Goal: Complete application form

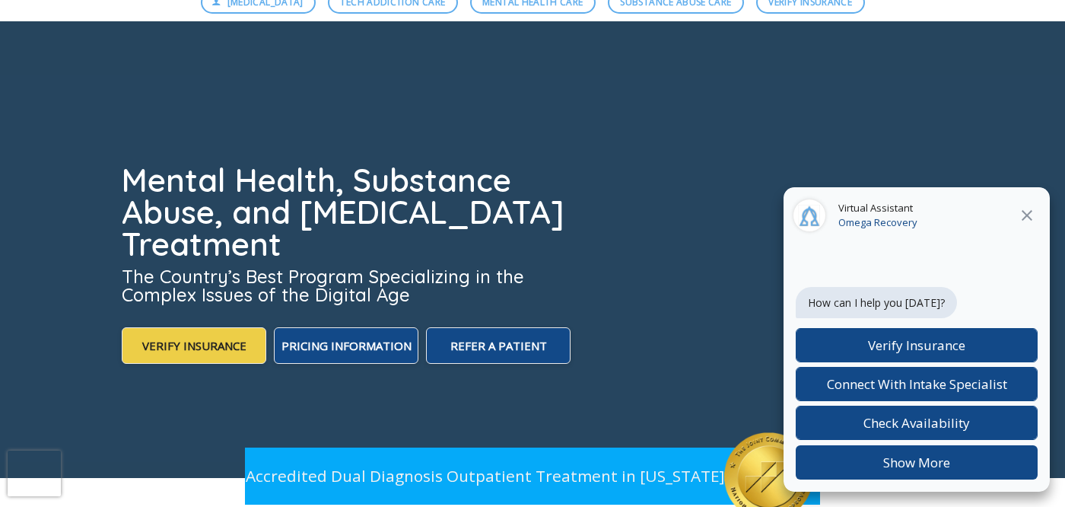
scroll to position [125, 0]
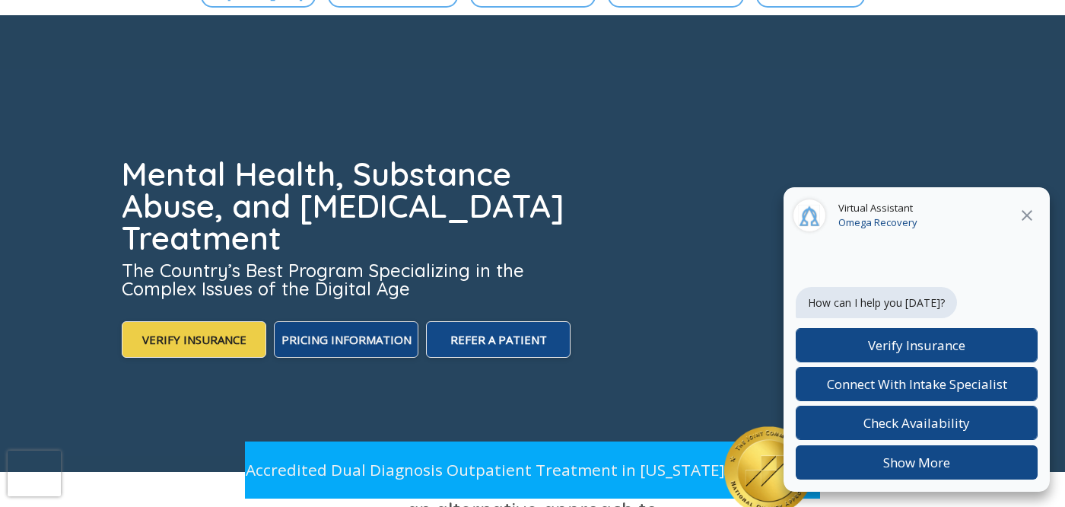
click at [374, 334] on span "Pricing Information" at bounding box center [347, 339] width 130 height 15
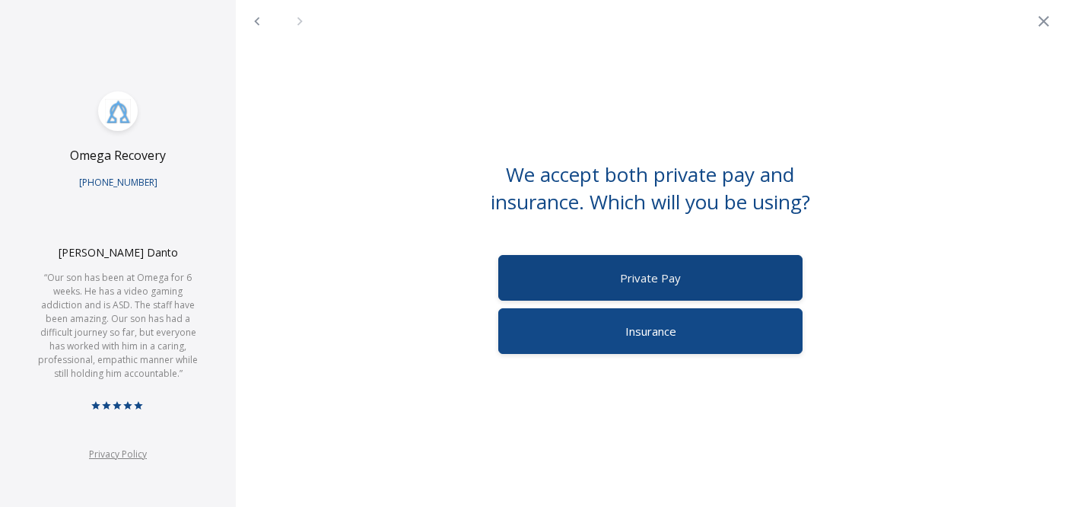
click at [598, 285] on div "Private Pay" at bounding box center [650, 278] width 304 height 46
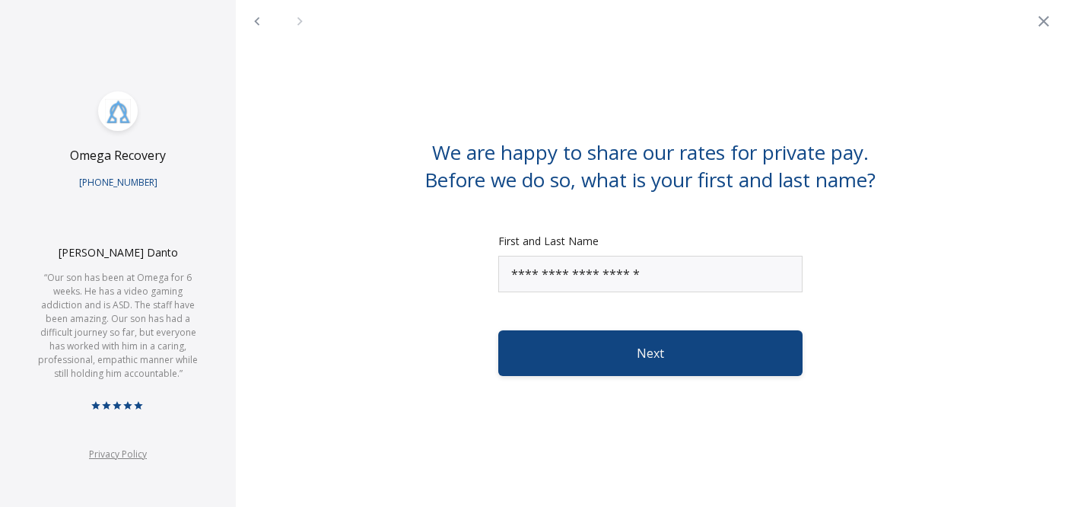
type input "**********"
click at [668, 356] on button "Next" at bounding box center [650, 353] width 304 height 46
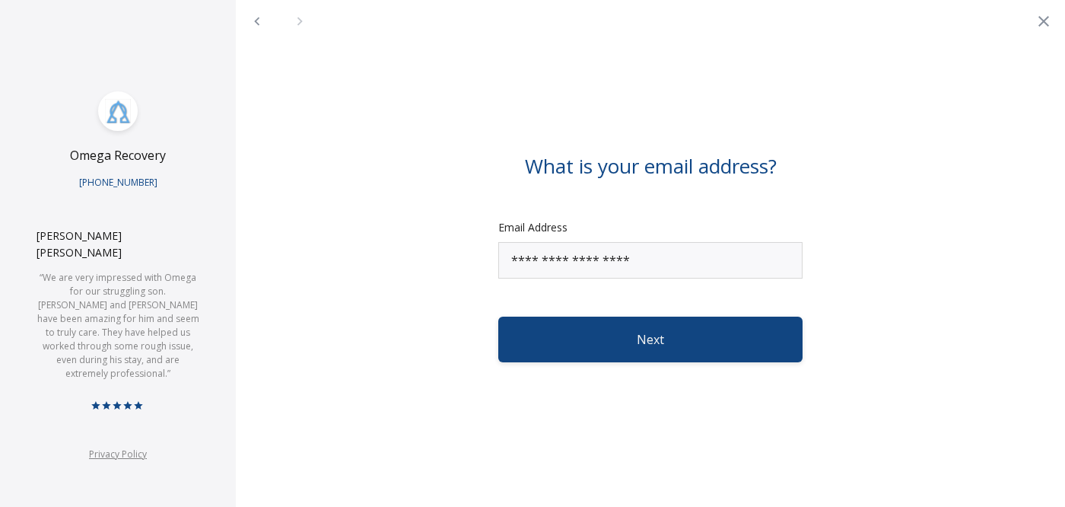
type input "**********"
click at [641, 337] on button "Next" at bounding box center [650, 340] width 304 height 46
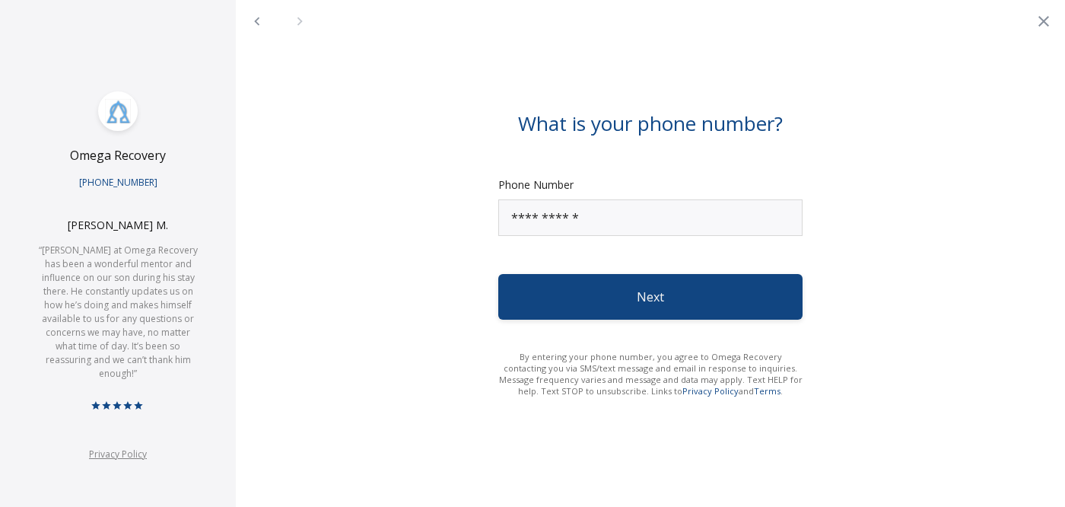
type input "**********"
click at [655, 298] on button "Next" at bounding box center [650, 297] width 304 height 46
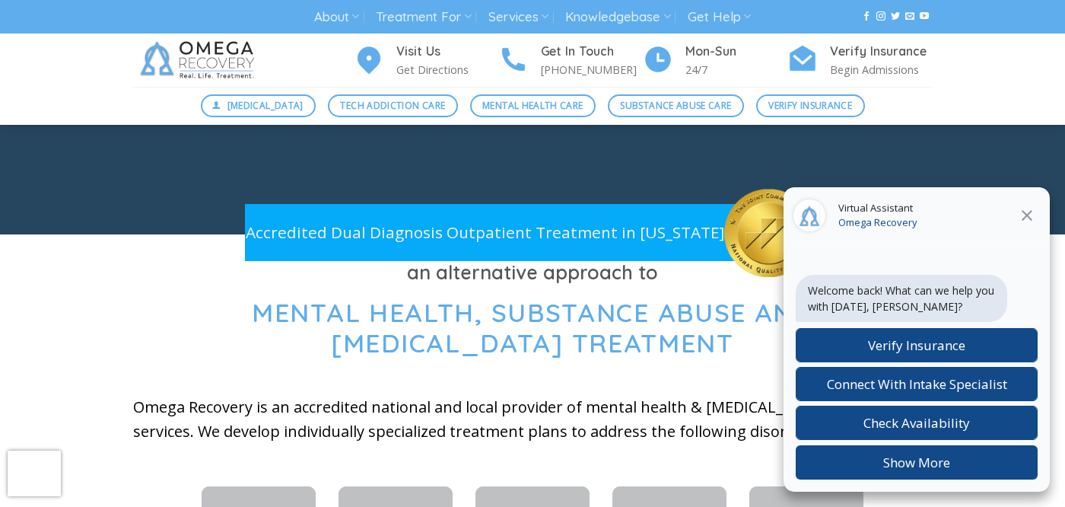
scroll to position [390, 0]
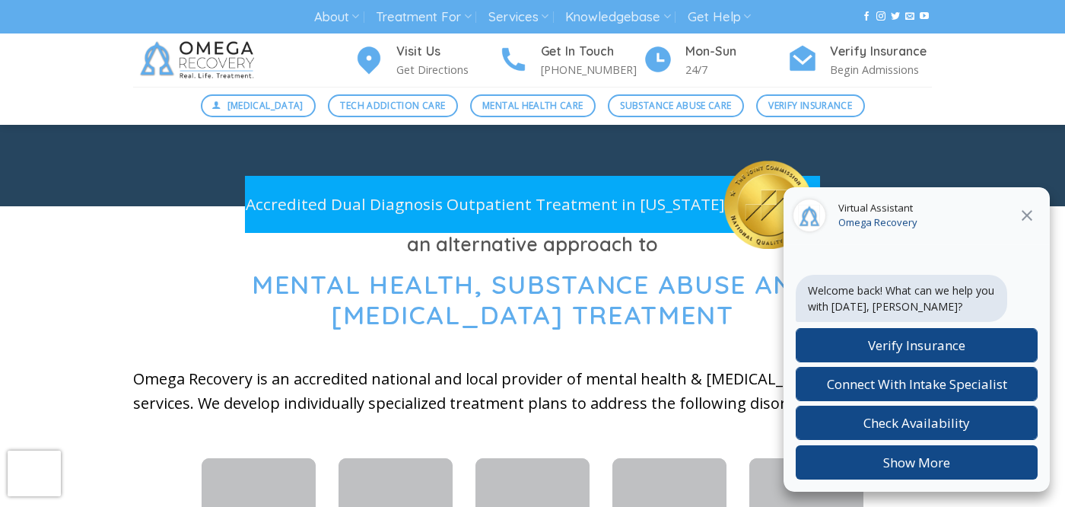
click at [1025, 212] on icon "Close" at bounding box center [1027, 215] width 11 height 11
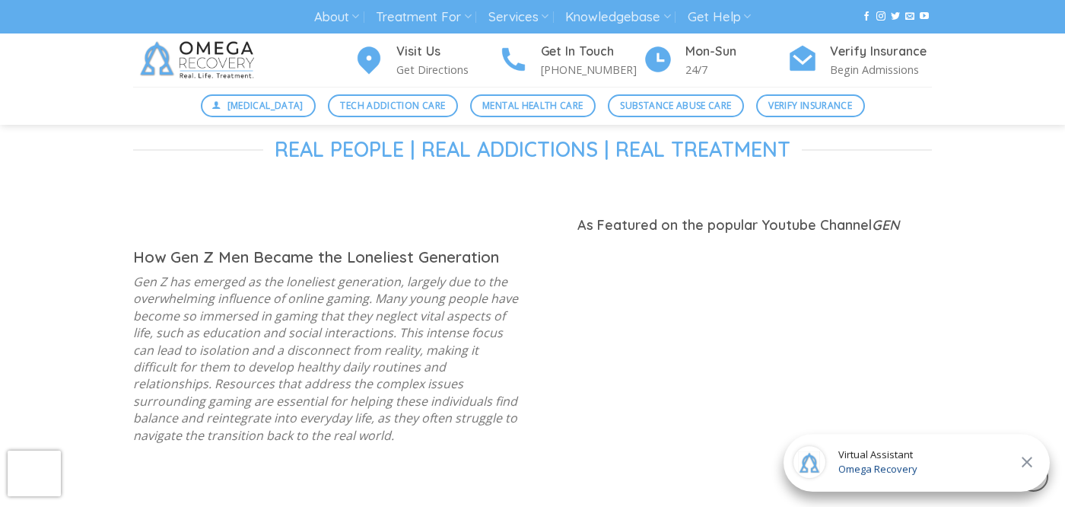
scroll to position [1107, 0]
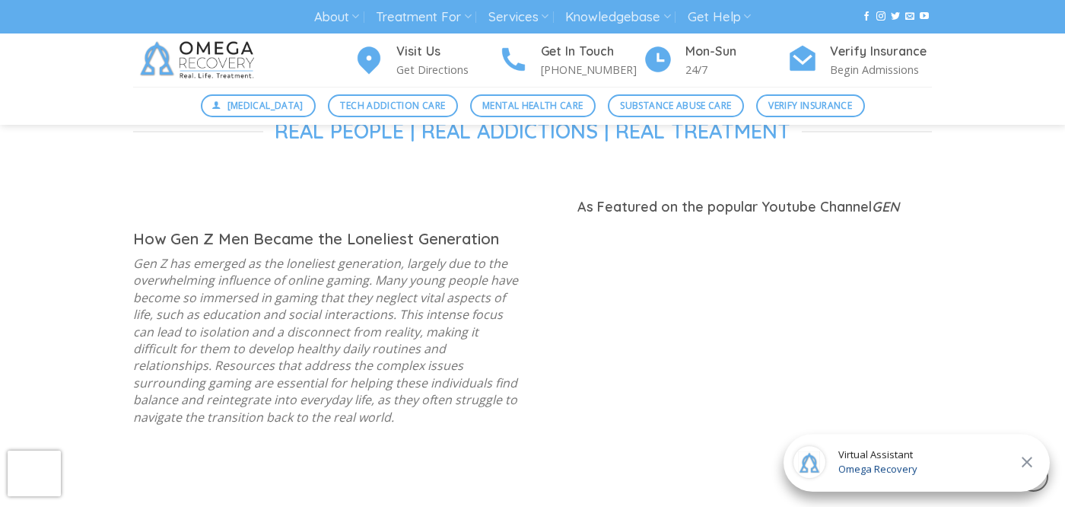
click at [1029, 458] on icon "Close" at bounding box center [1027, 462] width 18 height 18
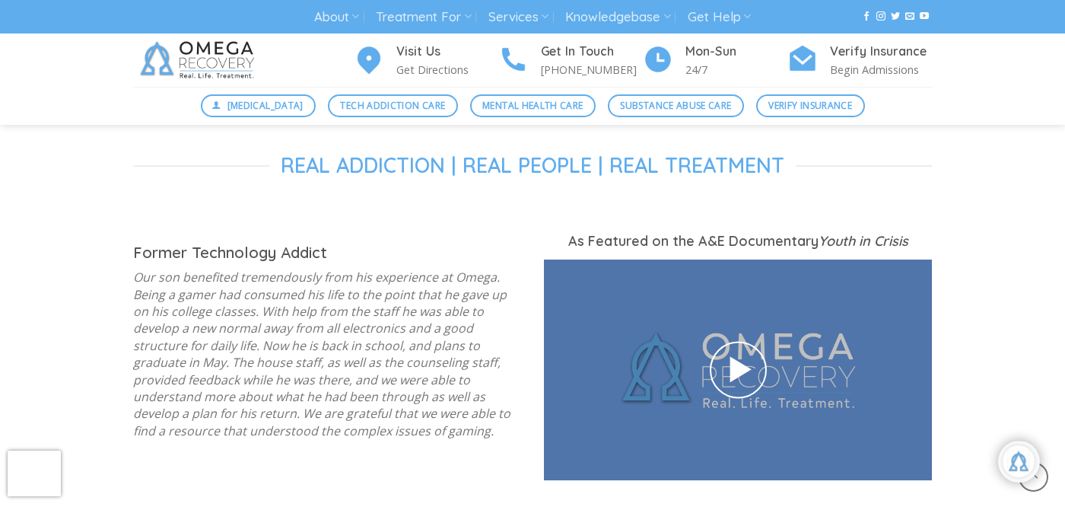
scroll to position [1963, 0]
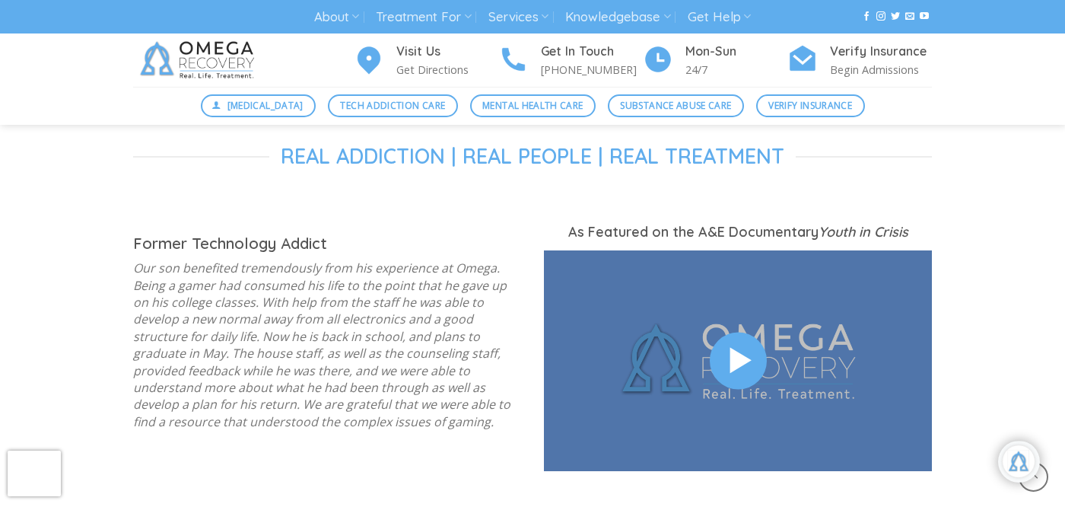
click at [745, 339] on icon at bounding box center [738, 359] width 35 height 41
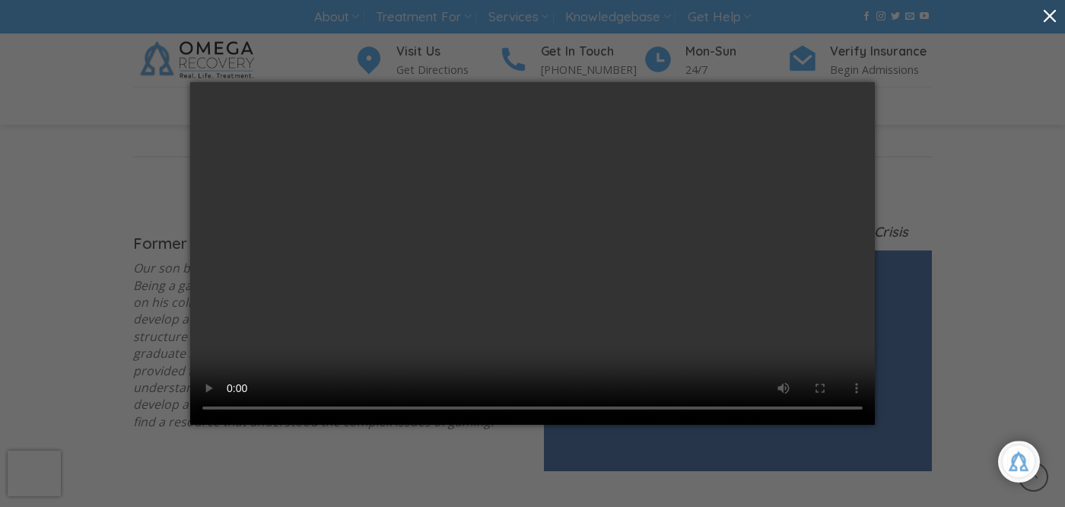
click at [1048, 16] on button "button" at bounding box center [1050, 15] width 30 height 30
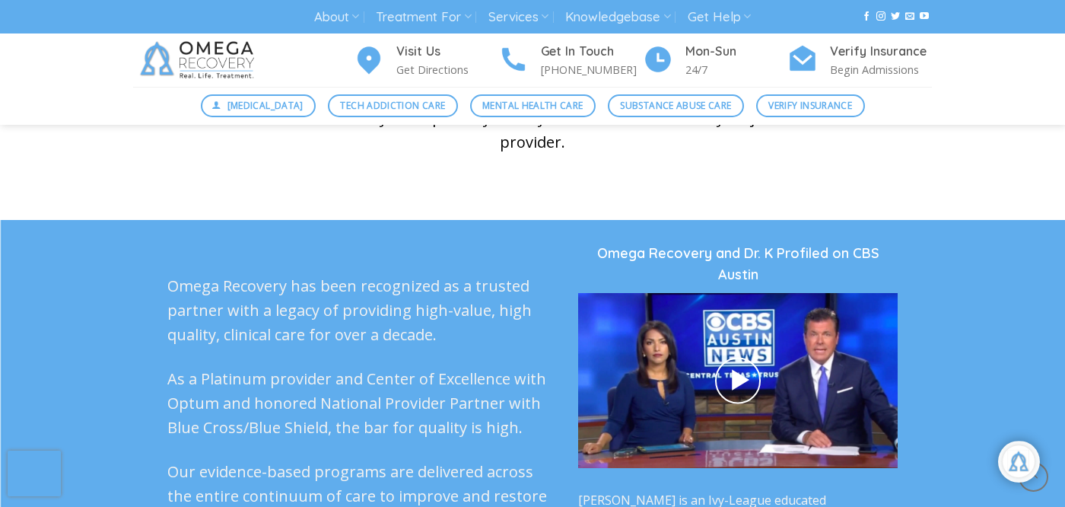
scroll to position [3691, 0]
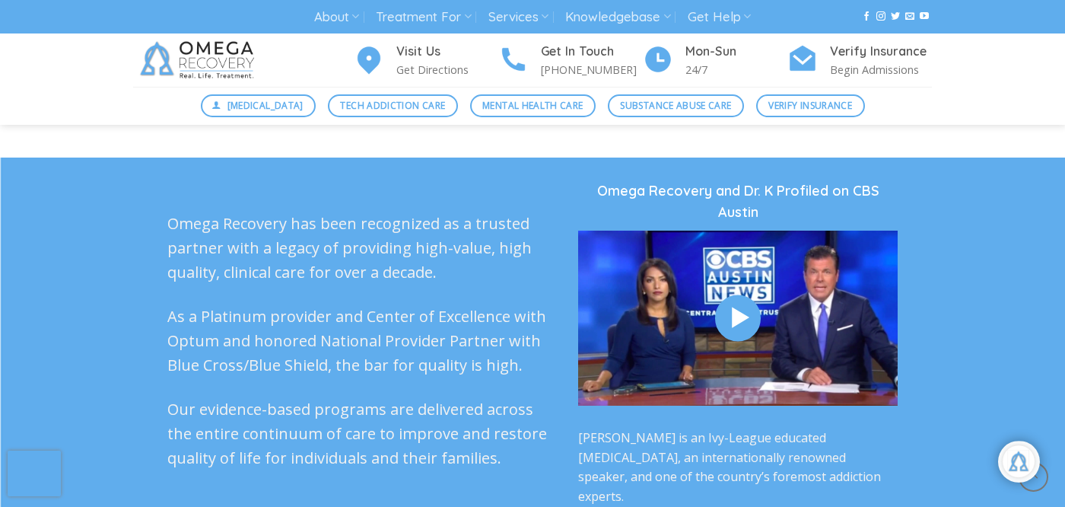
click at [734, 301] on icon at bounding box center [738, 317] width 28 height 33
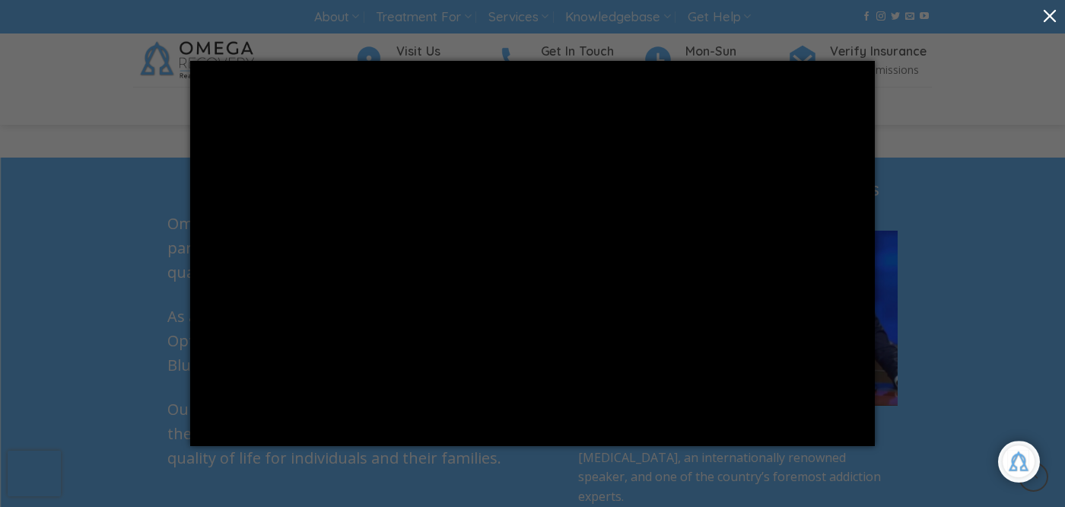
click at [1052, 18] on button "button" at bounding box center [1050, 15] width 30 height 30
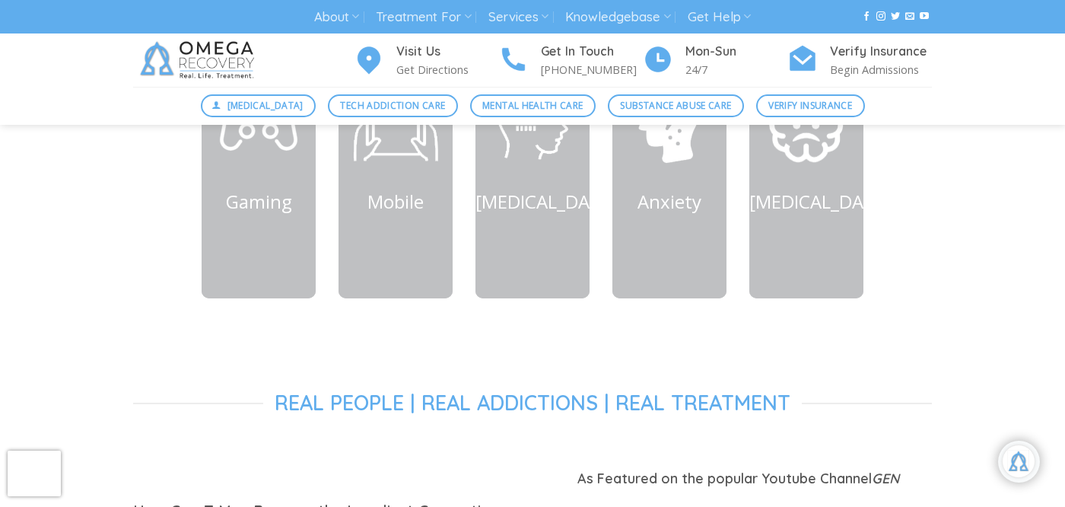
scroll to position [0, 0]
